Goal: Use online tool/utility: Use online tool/utility

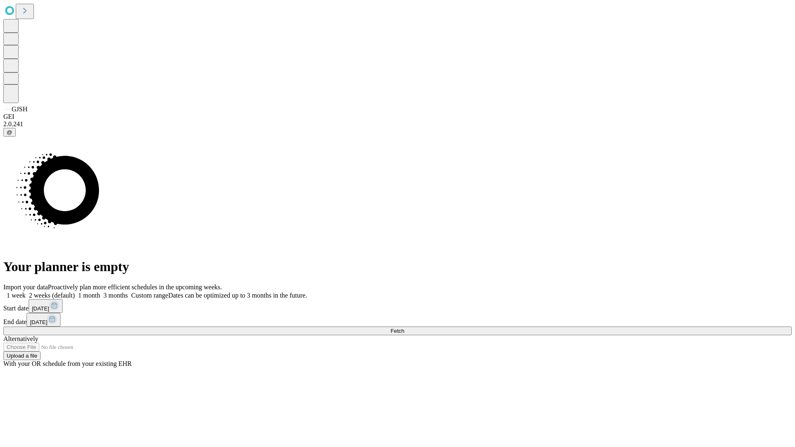
click at [404, 328] on span "Fetch" at bounding box center [397, 331] width 14 height 6
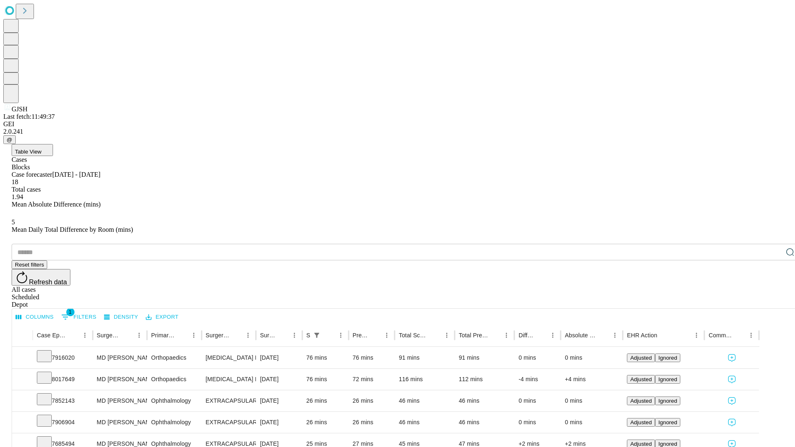
click at [41, 149] on span "Table View" at bounding box center [28, 152] width 26 height 6
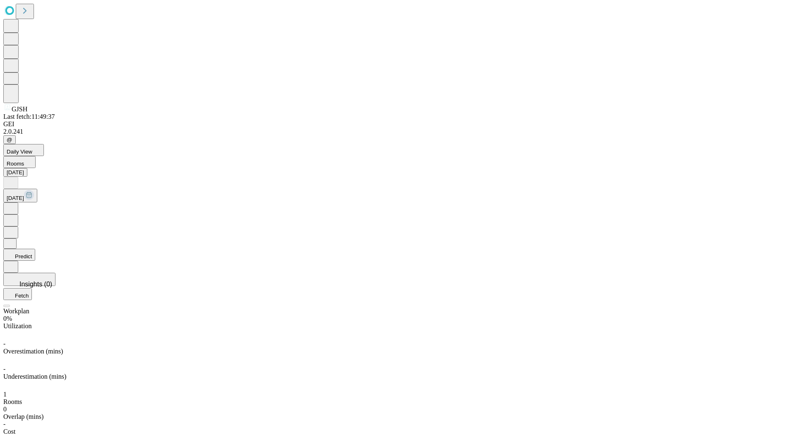
click at [35, 249] on button "Predict" at bounding box center [19, 255] width 32 height 12
